Goal: Task Accomplishment & Management: Manage account settings

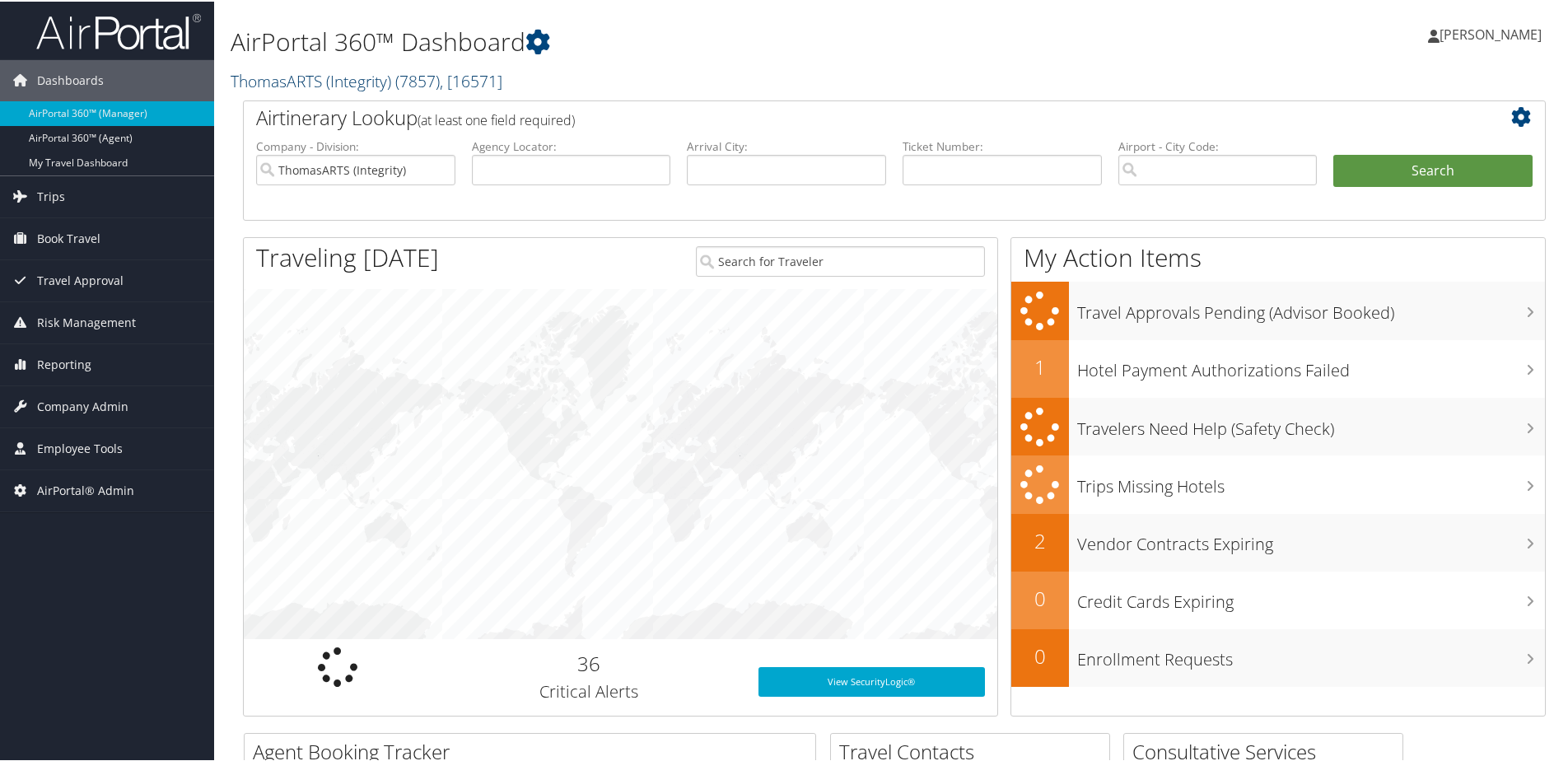
click at [292, 71] on link "ThomasARTS (Integrity) ( 7857 ) , [ 16571 ]" at bounding box center [367, 79] width 272 height 22
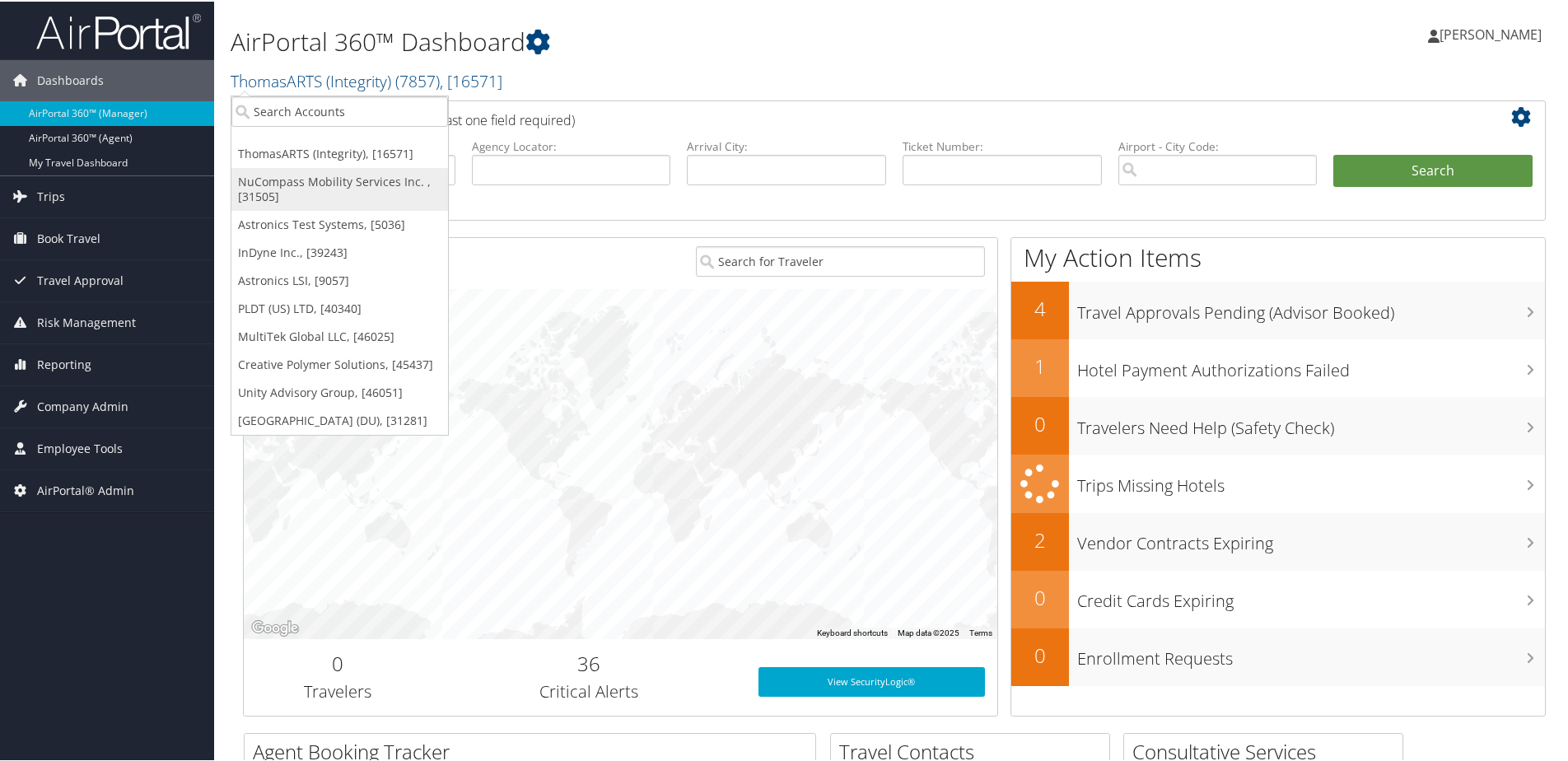
click at [301, 175] on link "NuCompass Mobility Services Inc. , [31505]" at bounding box center [339, 188] width 217 height 43
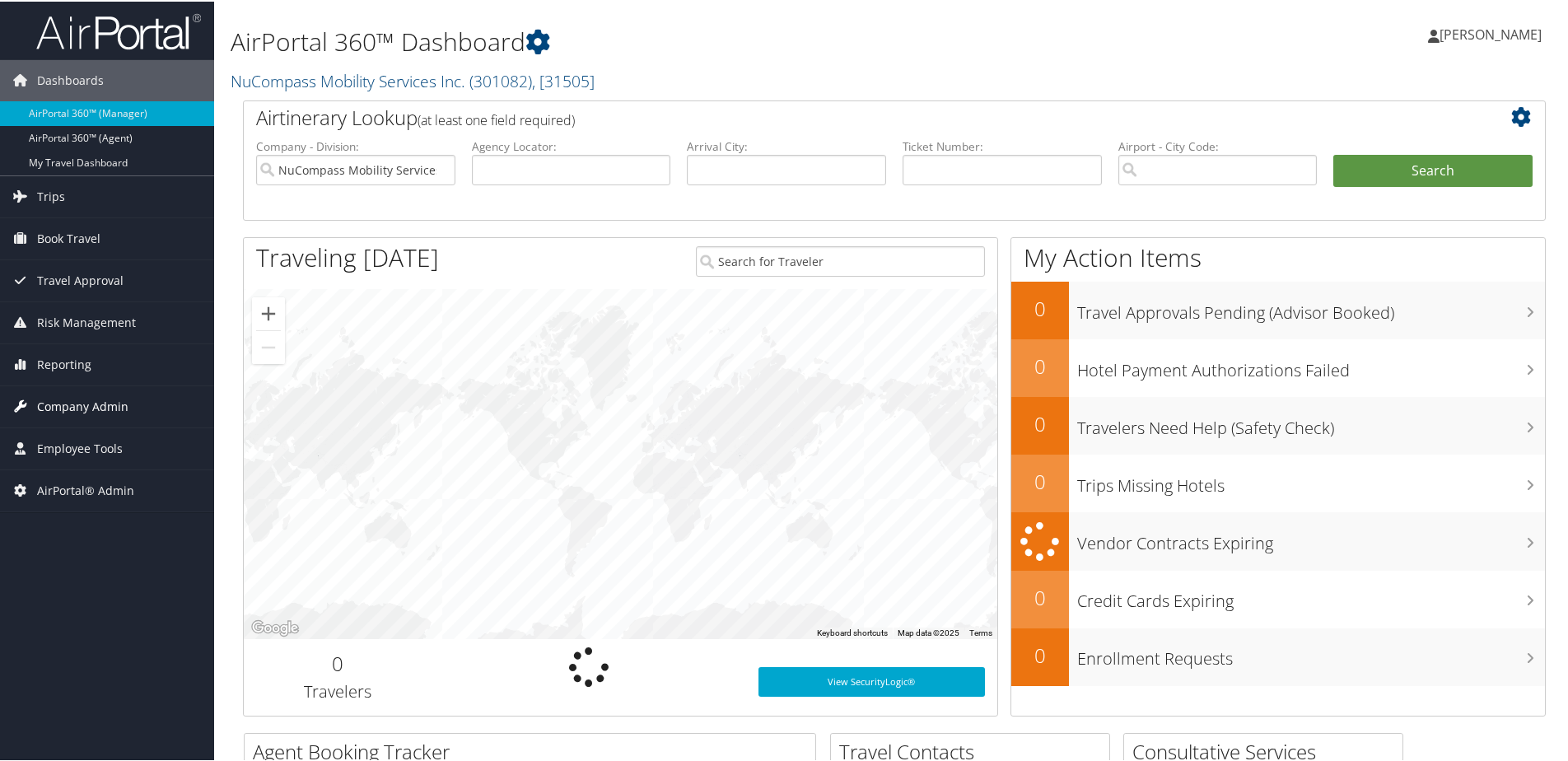
click at [79, 406] on span "Company Admin" at bounding box center [82, 405] width 91 height 41
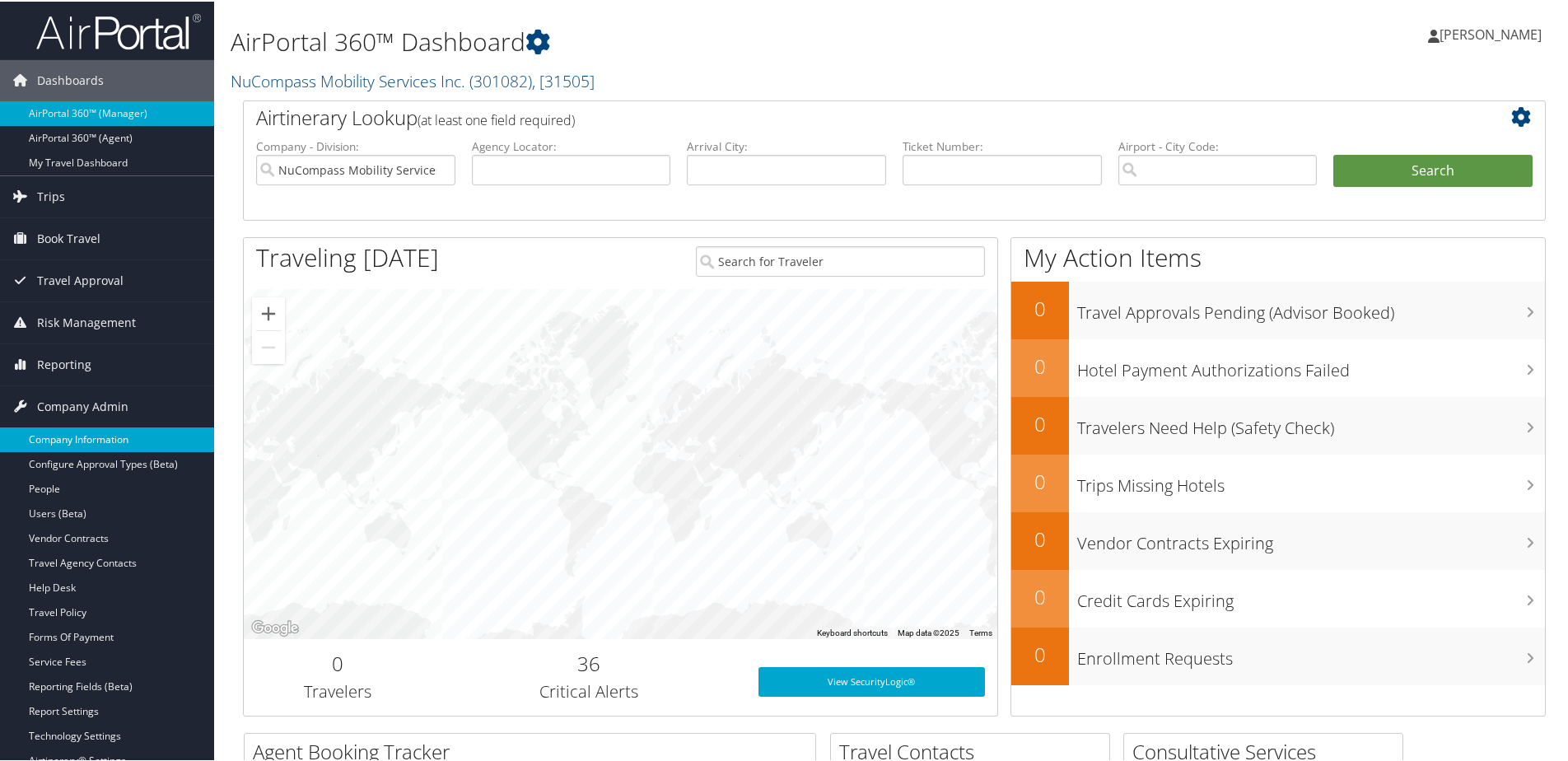
click at [76, 435] on link "Company Information" at bounding box center [107, 438] width 214 height 25
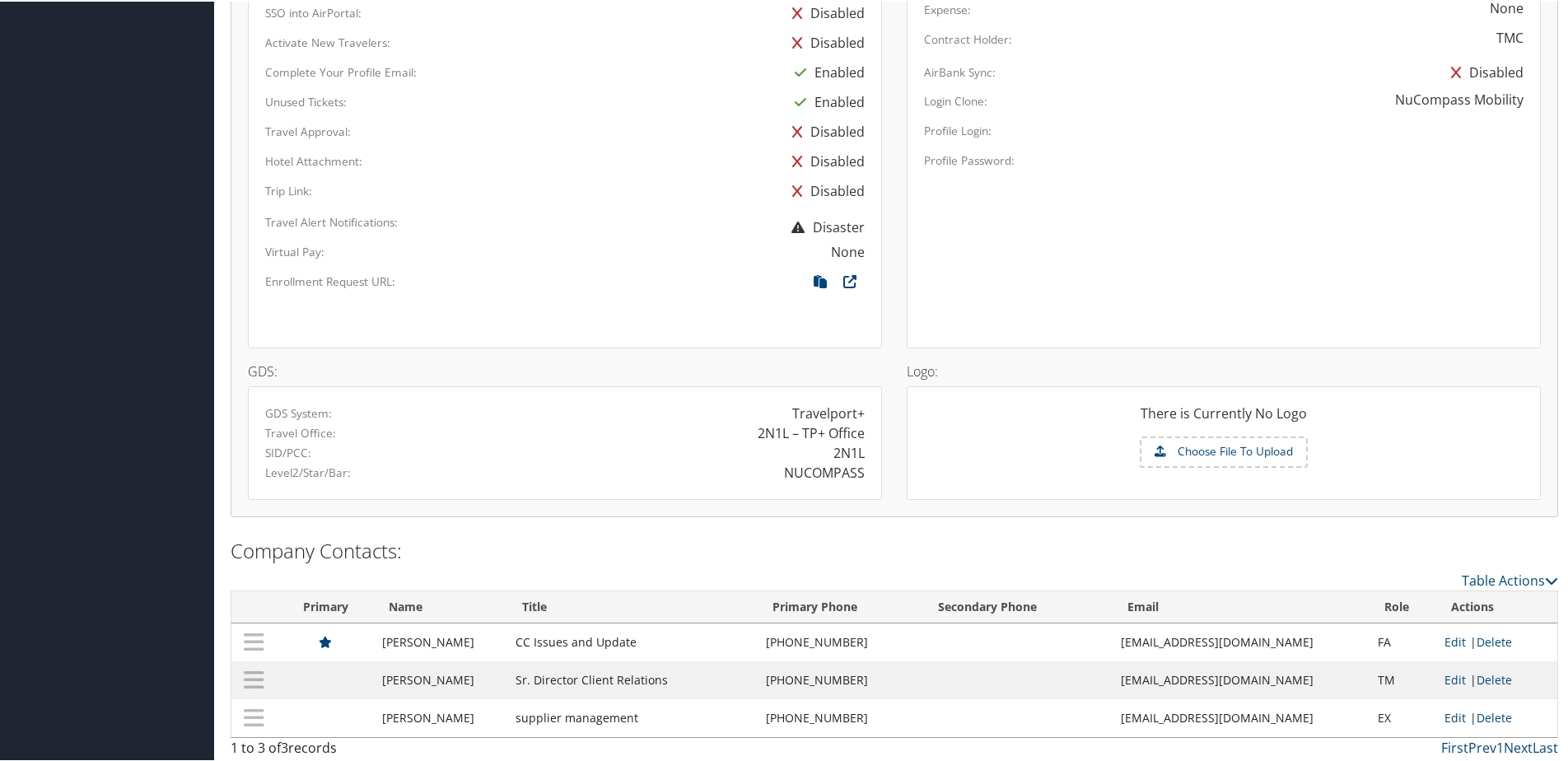
scroll to position [976, 0]
